Goal: Complete application form

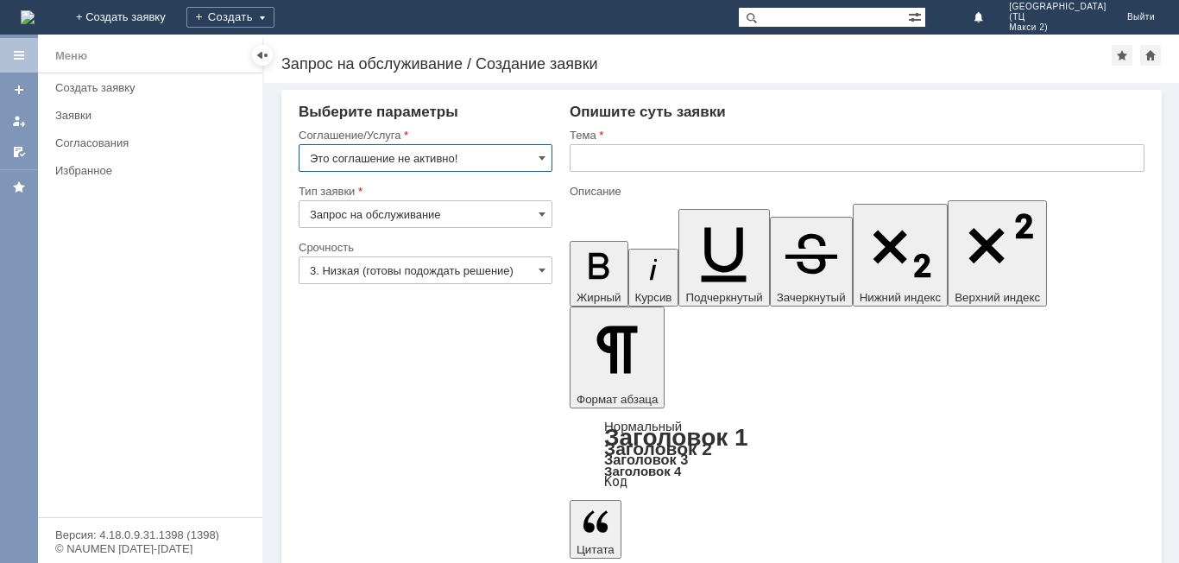
click at [523, 158] on input "Это соглашение не активно!" at bounding box center [426, 158] width 254 height 28
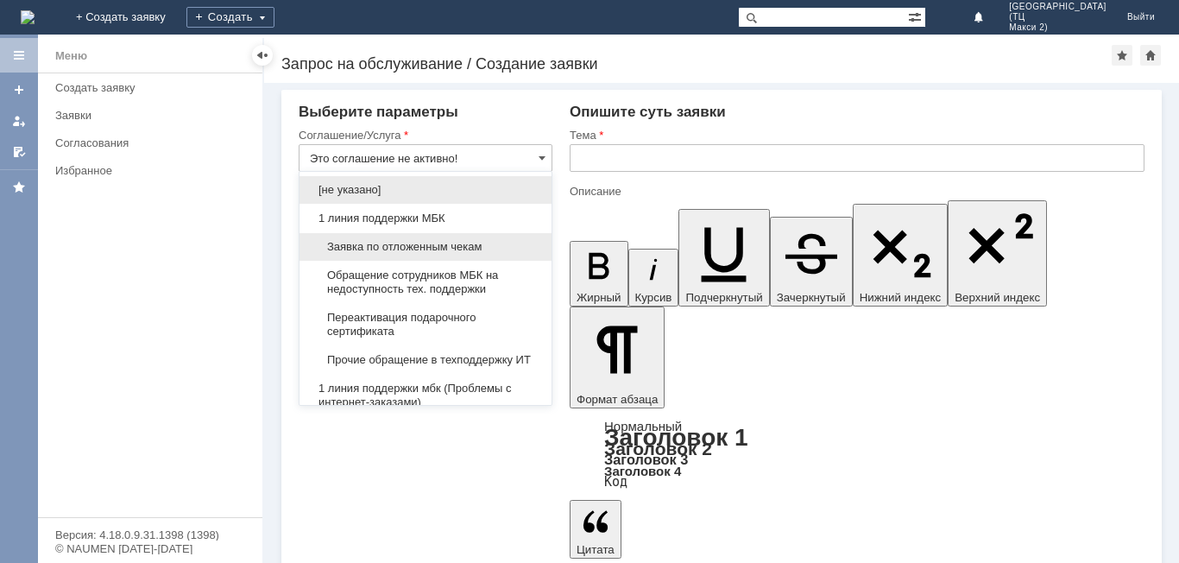
click at [468, 247] on span "Заявка по отложенным чекам" at bounding box center [425, 247] width 231 height 14
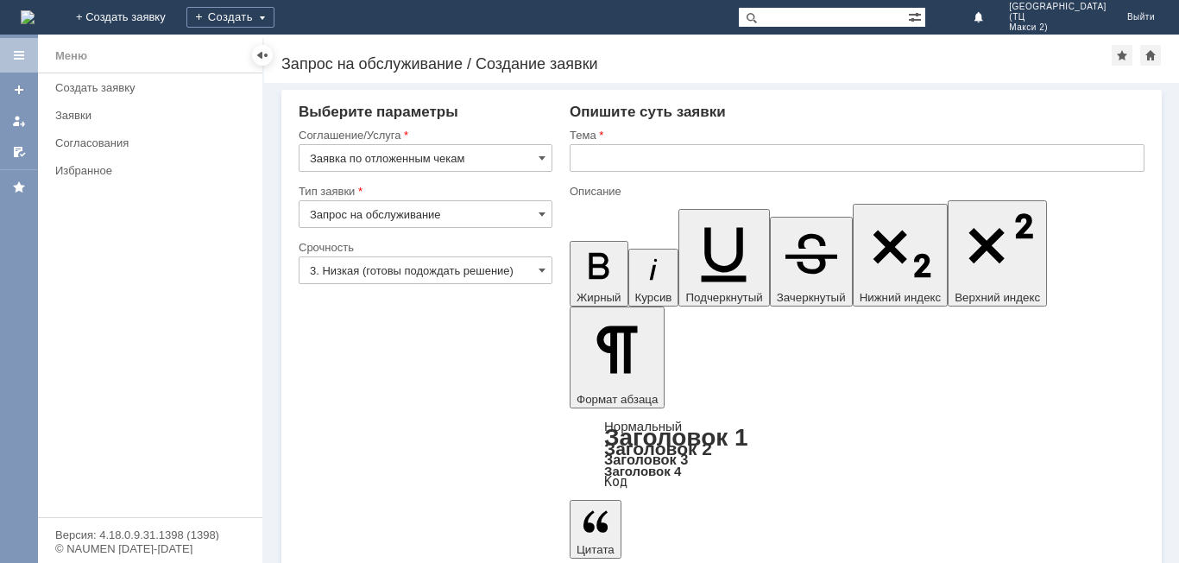
type input "Заявка по отложенным чекам"
click at [469, 267] on input "3. Низкая (готовы подождать решение)" at bounding box center [426, 270] width 254 height 28
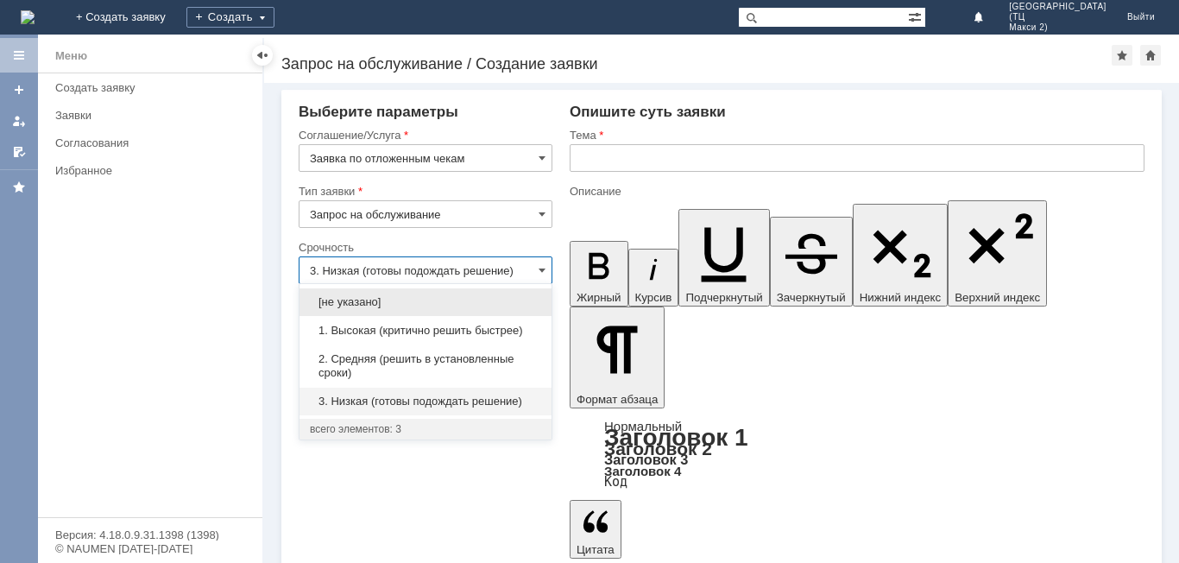
click at [517, 268] on input "3. Низкая (готовы подождать решение)" at bounding box center [426, 270] width 254 height 28
click at [658, 164] on input "text" at bounding box center [857, 158] width 575 height 28
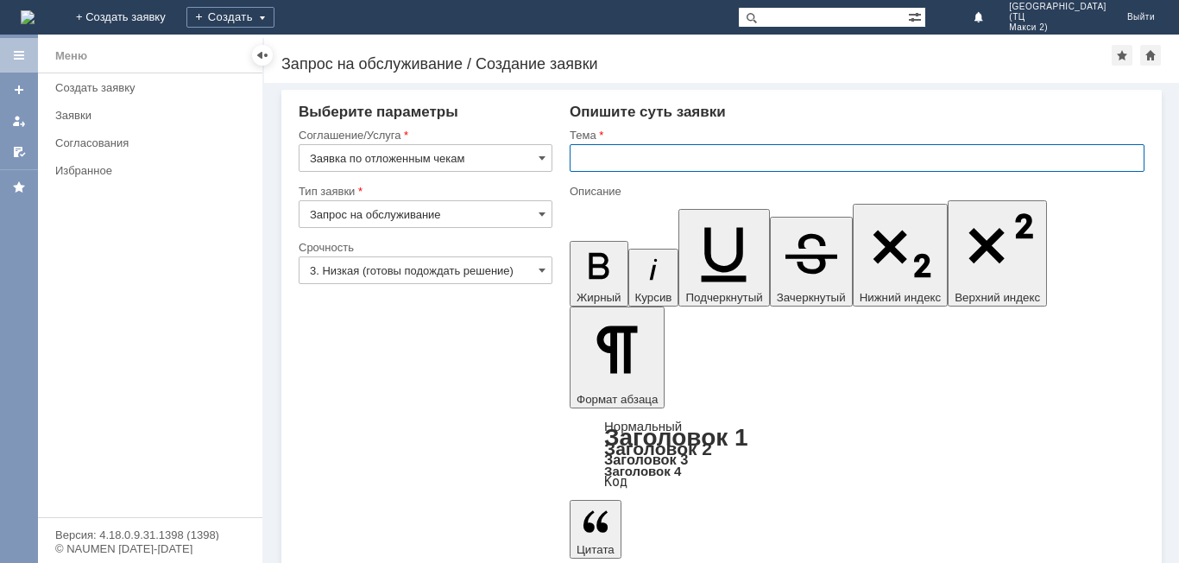
type input "3. Низкая (готовы подождать решение)"
type input "Отложенные чеки"
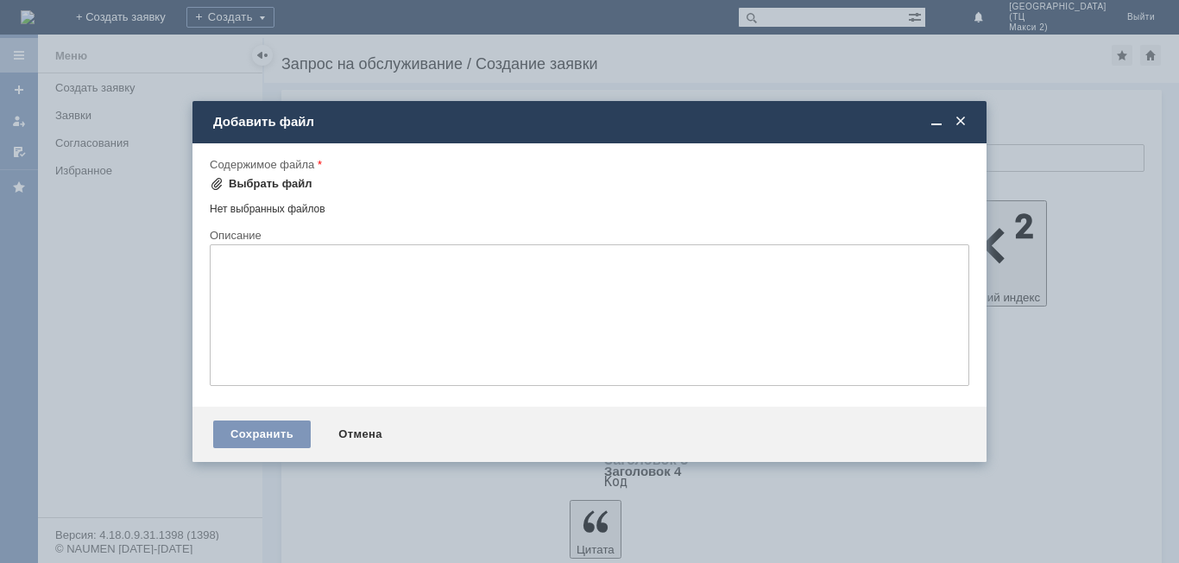
click at [246, 192] on div "Выбрать файл" at bounding box center [261, 183] width 103 height 21
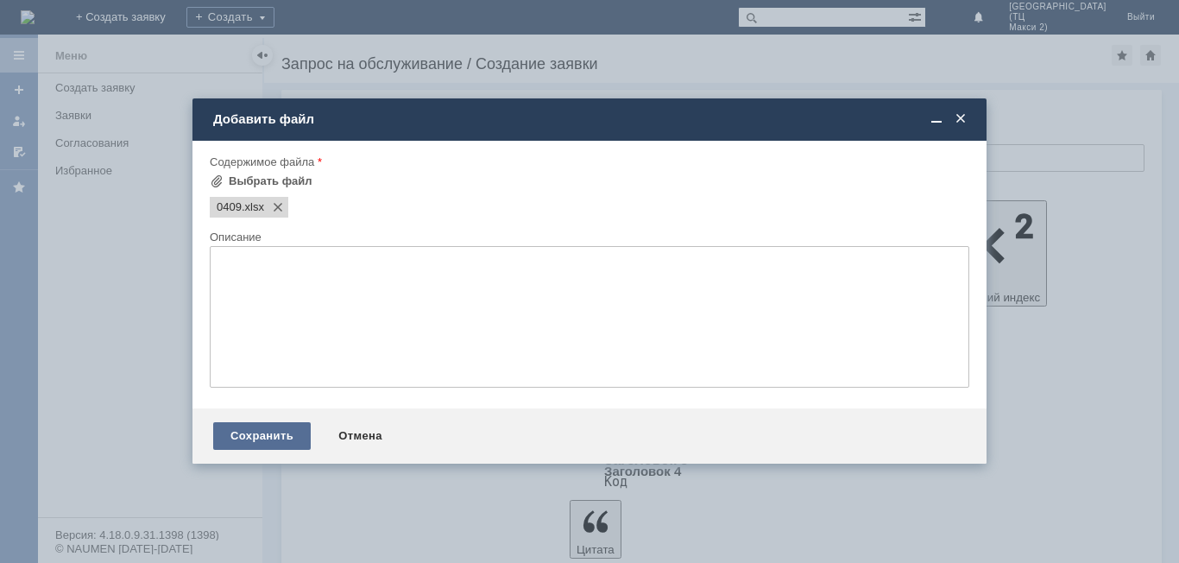
click at [255, 426] on div "Сохранить" at bounding box center [262, 436] width 98 height 28
